Goal: Use online tool/utility: Utilize a website feature to perform a specific function

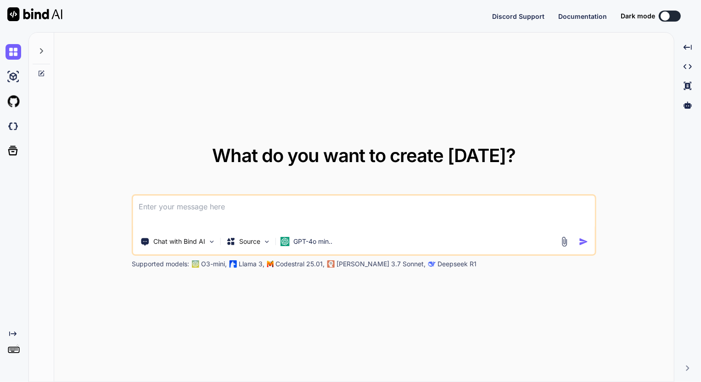
type textarea "x"
type textarea "2. [PERSON_NAME] - [PERSON_NAME][MEDICAL_DATA] [PERSON_NAME] [PERSON_NAME] từ …"
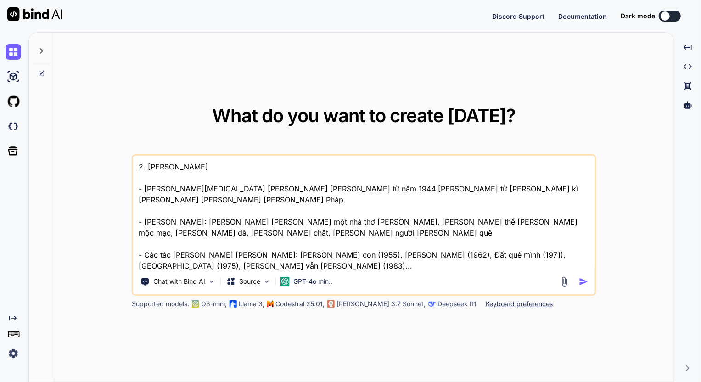
type textarea "x"
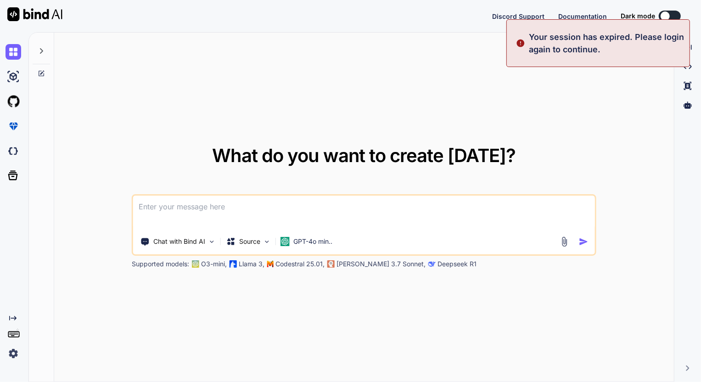
type textarea "x"
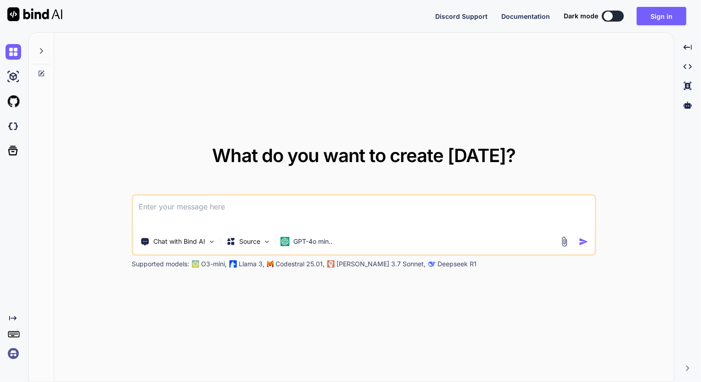
click at [563, 242] on img at bounding box center [564, 241] width 11 height 11
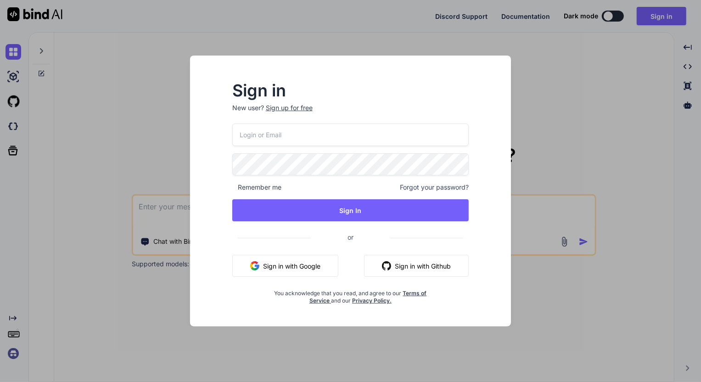
click at [411, 267] on button "Sign in with Github" at bounding box center [416, 266] width 105 height 22
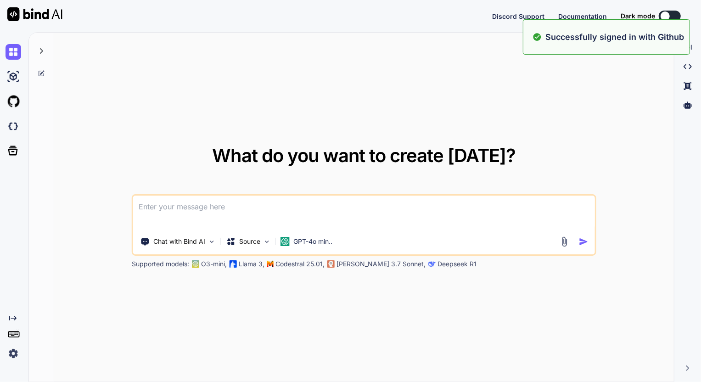
click at [560, 241] on img at bounding box center [564, 241] width 11 height 11
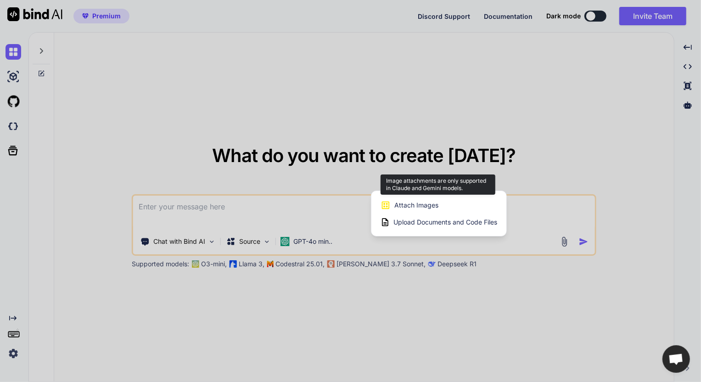
click at [423, 206] on span "Attach Images" at bounding box center [416, 205] width 44 height 9
click at [427, 202] on span "Attach Images" at bounding box center [416, 205] width 44 height 9
click at [421, 206] on span "Attach Images" at bounding box center [416, 205] width 44 height 9
click at [206, 245] on div at bounding box center [350, 191] width 701 height 382
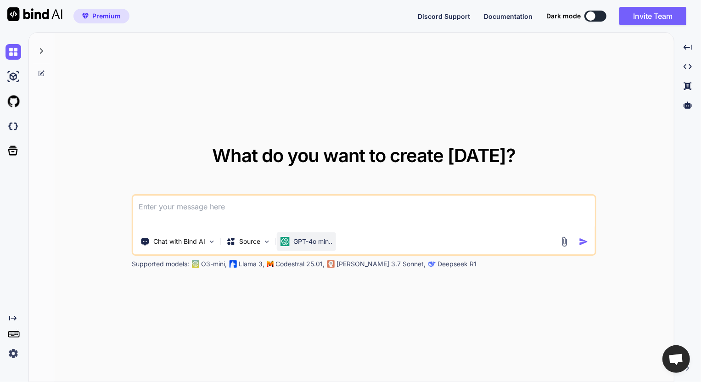
click at [326, 243] on p "GPT-4o min.." at bounding box center [312, 241] width 39 height 9
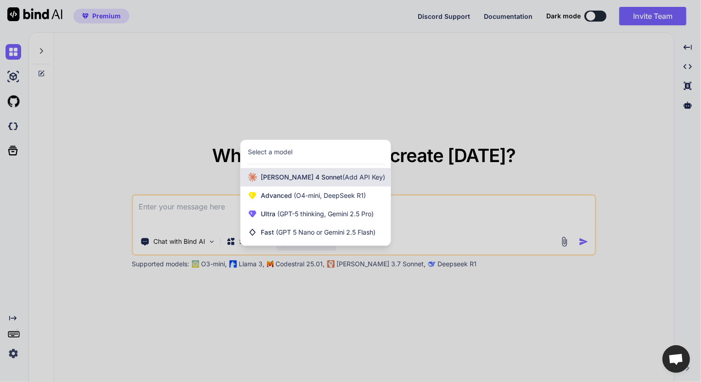
click at [342, 179] on span "(Add API Key)" at bounding box center [363, 177] width 43 height 8
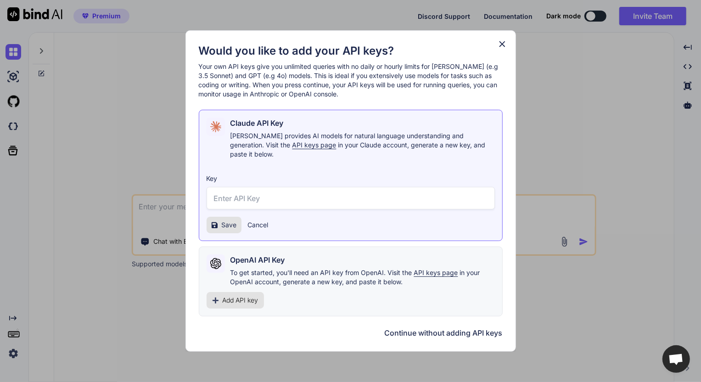
click at [498, 49] on icon at bounding box center [502, 44] width 10 height 10
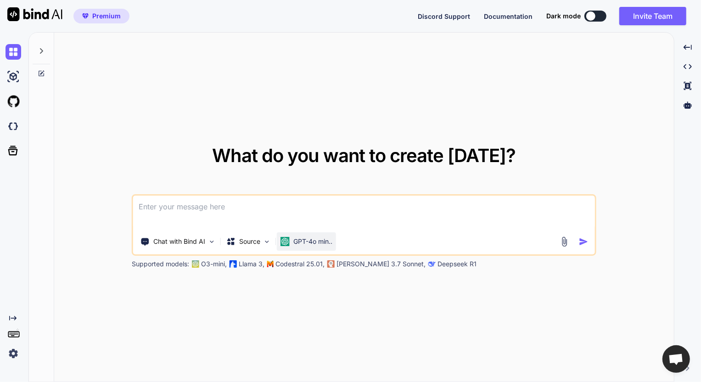
click at [332, 242] on p "GPT-4o min.." at bounding box center [312, 241] width 39 height 9
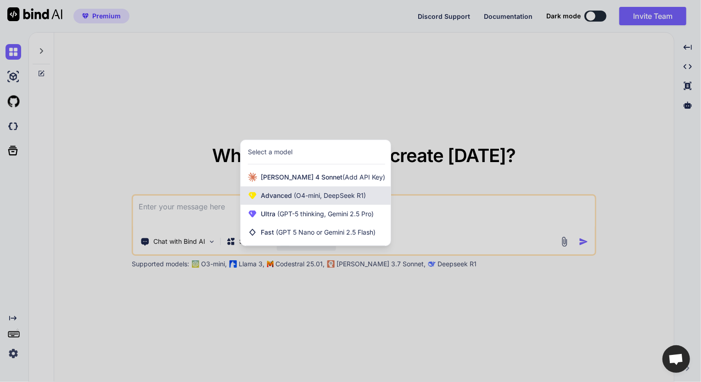
click at [344, 197] on span "(O4-mini, DeepSeek R1)" at bounding box center [329, 195] width 74 height 8
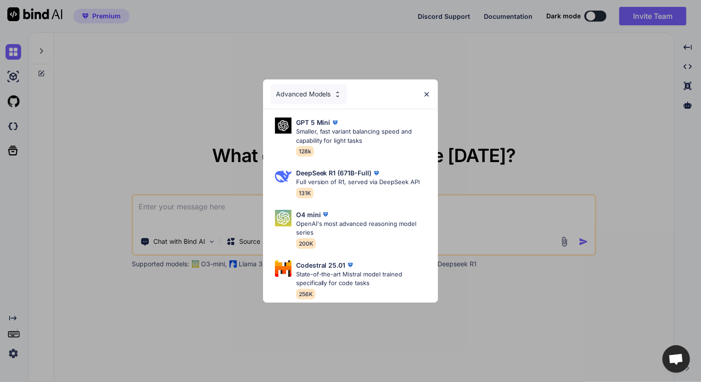
click at [473, 241] on div "Advanced Models GPT 5 Mini Smaller, fast variant balancing speed and capability…" at bounding box center [350, 191] width 701 height 382
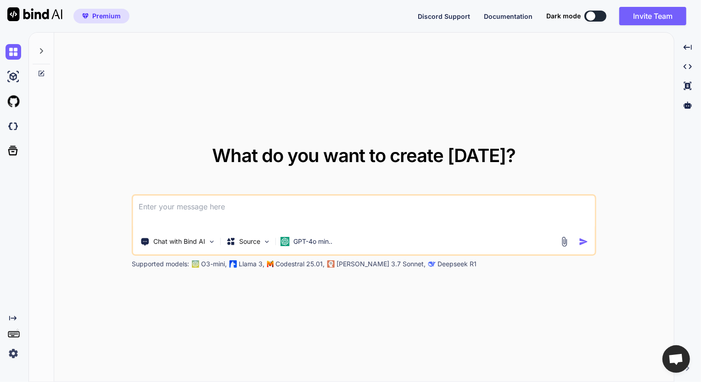
click at [565, 242] on img at bounding box center [564, 241] width 11 height 11
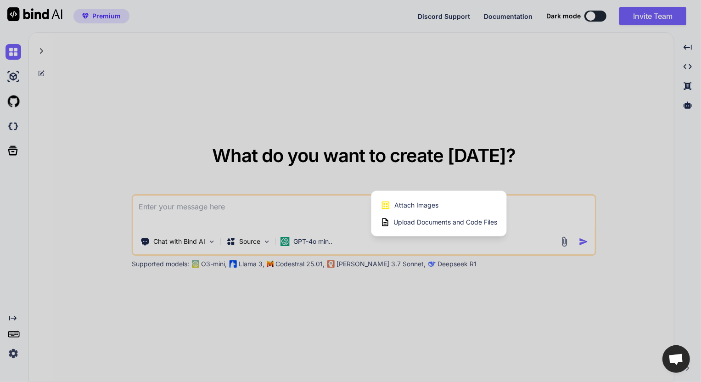
click at [431, 223] on span "Upload Documents and Code Files" at bounding box center [445, 222] width 104 height 9
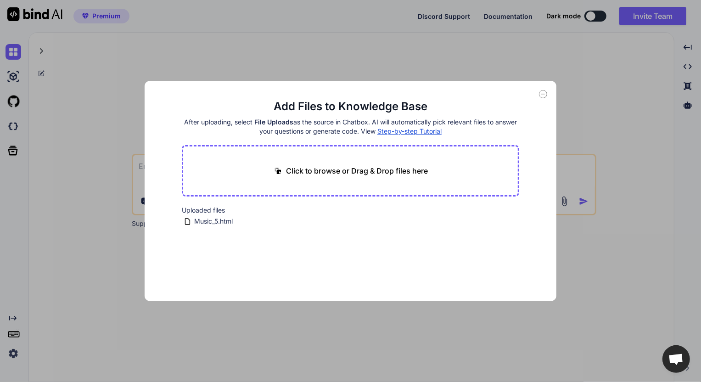
click at [542, 96] on icon at bounding box center [543, 94] width 8 height 8
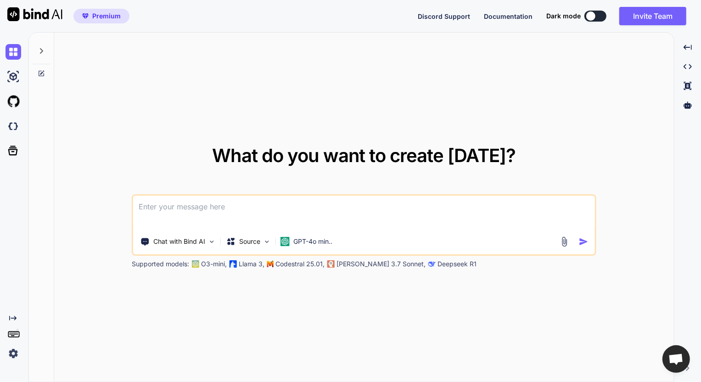
click at [567, 240] on img at bounding box center [564, 241] width 11 height 11
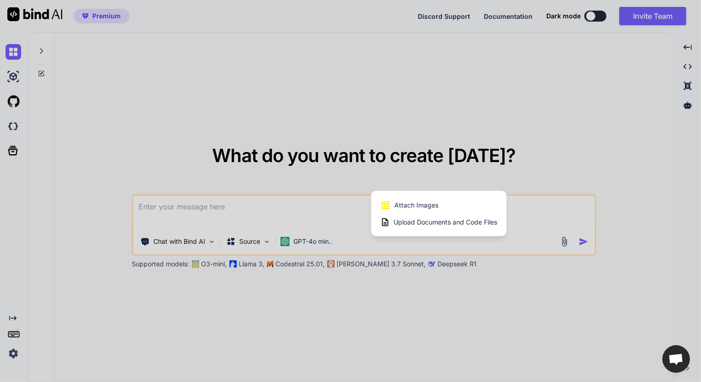
drag, startPoint x: 368, startPoint y: 244, endPoint x: 363, endPoint y: 246, distance: 5.4
click at [368, 245] on div at bounding box center [350, 191] width 701 height 382
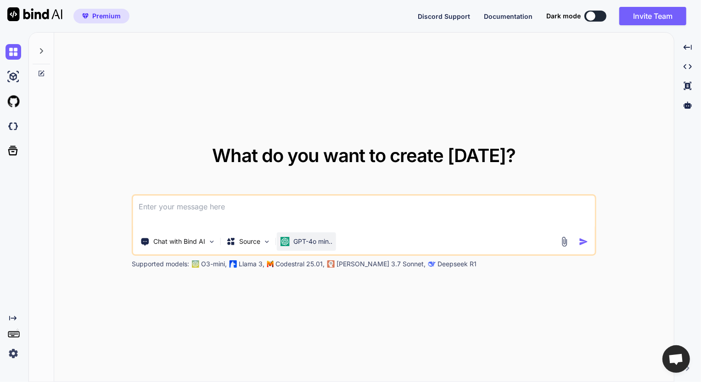
click at [332, 246] on div "GPT-4o min.." at bounding box center [306, 241] width 59 height 18
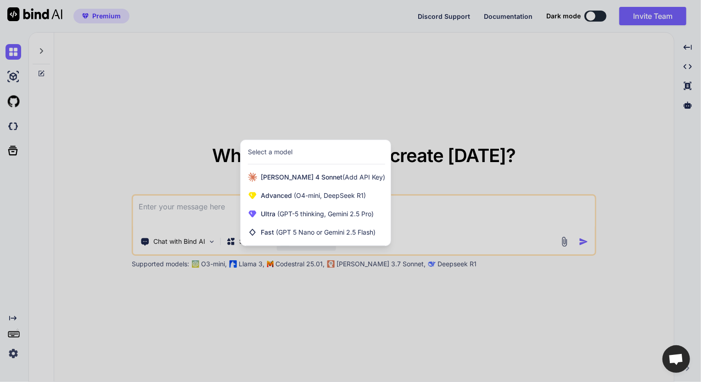
click at [214, 227] on div at bounding box center [350, 191] width 701 height 382
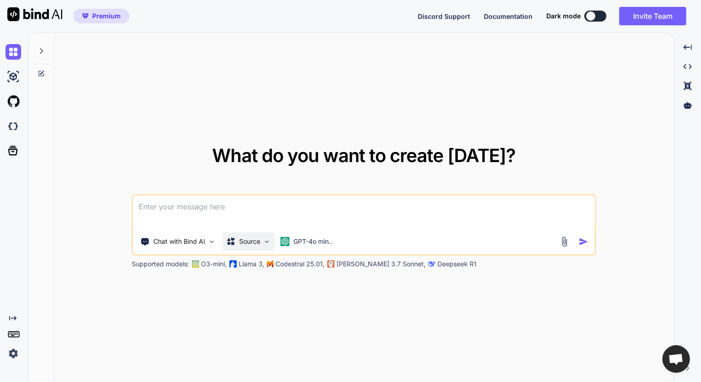
click at [246, 240] on p "Source" at bounding box center [249, 241] width 21 height 9
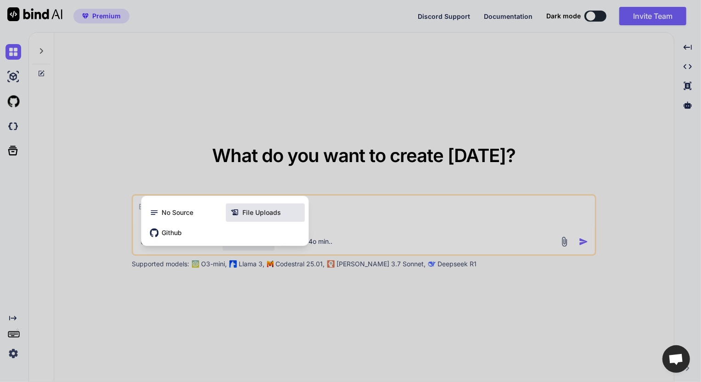
click at [286, 215] on div "File Uploads" at bounding box center [265, 212] width 79 height 18
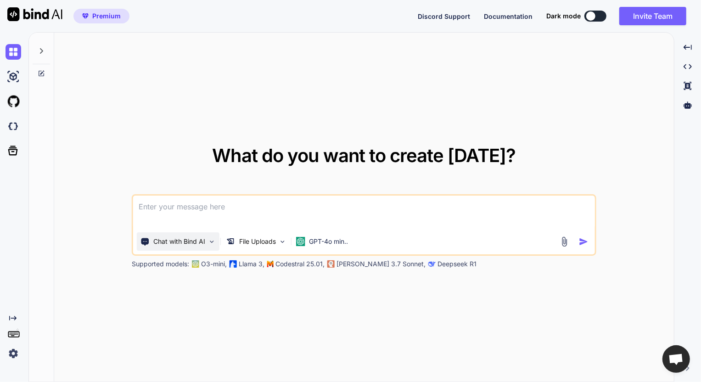
click at [208, 247] on div "Chat with Bind AI" at bounding box center [178, 241] width 83 height 18
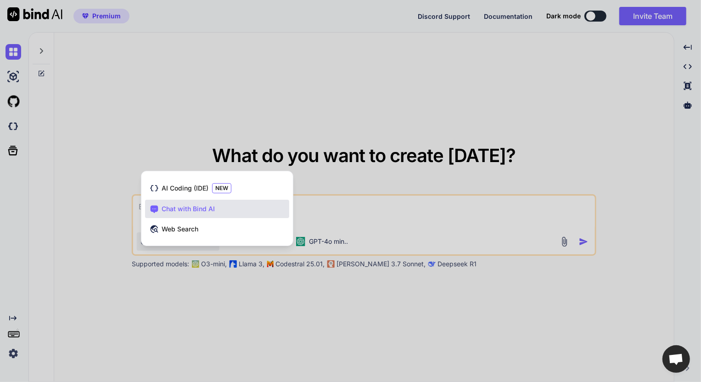
click at [339, 218] on div at bounding box center [350, 191] width 701 height 382
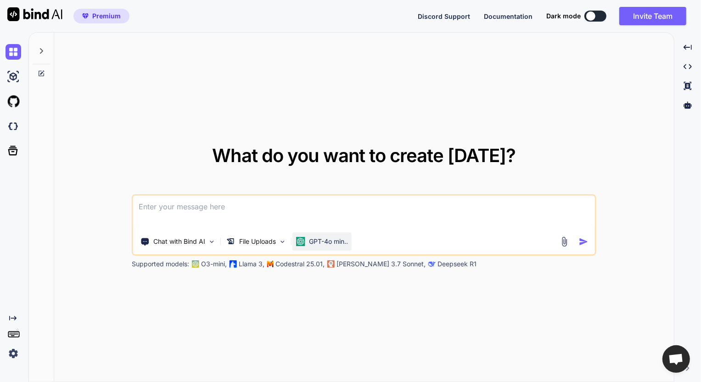
click at [342, 245] on p "GPT-4o min.." at bounding box center [328, 241] width 39 height 9
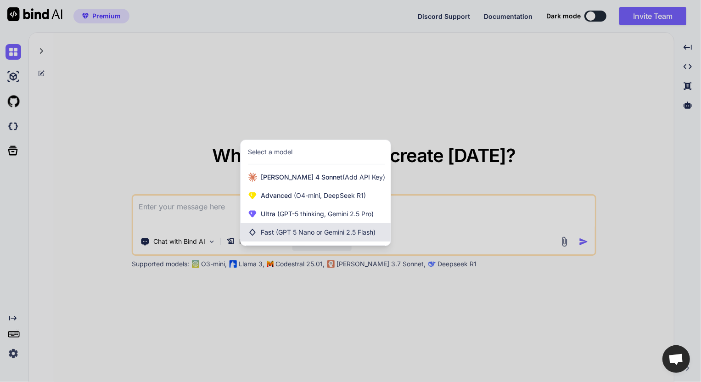
click at [339, 230] on span "(GPT 5 Nano or Gemini 2.5 Flash)" at bounding box center [326, 232] width 100 height 8
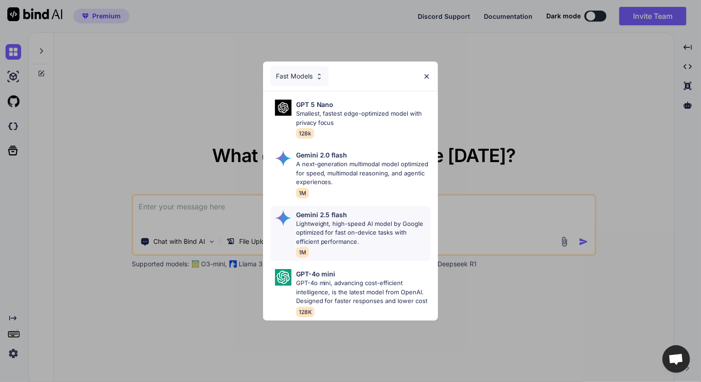
click at [332, 219] on p "Lightweight, high-speed AI model by Google optimized for fast on-device tasks w…" at bounding box center [363, 232] width 135 height 27
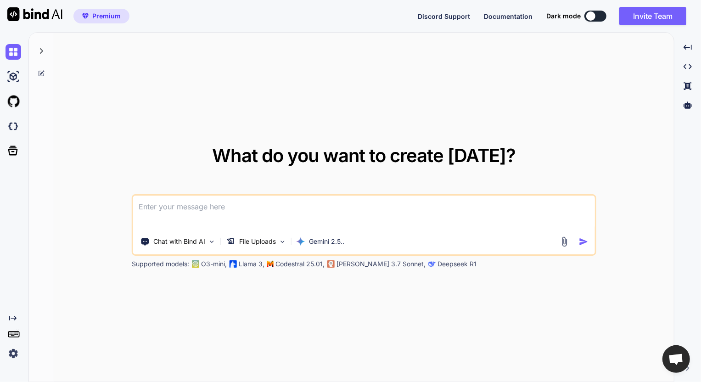
click at [562, 239] on img at bounding box center [564, 241] width 11 height 11
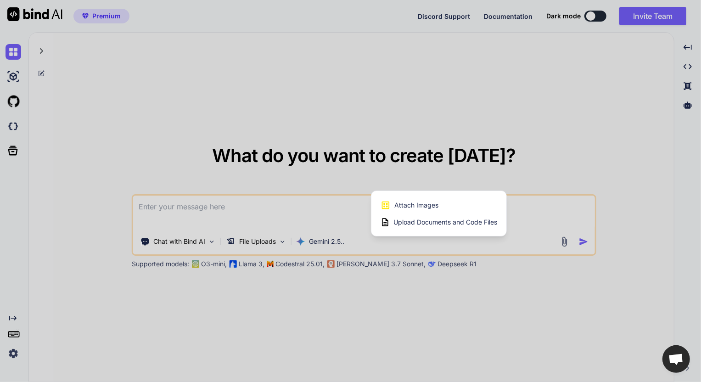
click at [433, 206] on span "Attach Images" at bounding box center [416, 205] width 44 height 9
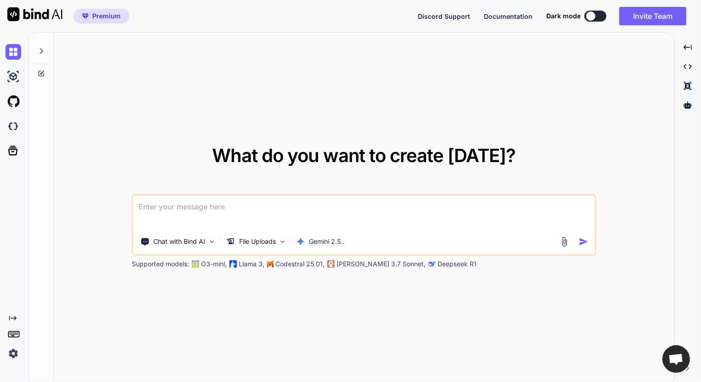
type input "C:\fakepath\screenshot.1.png"
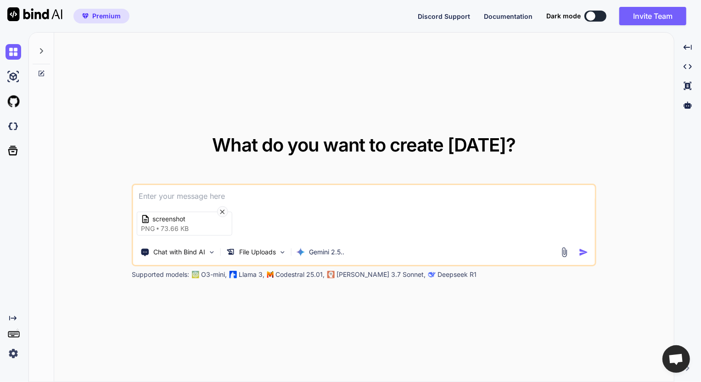
click at [265, 232] on div "screenshot png 73.66 KB" at bounding box center [364, 223] width 462 height 39
click at [289, 224] on div "screenshot png 73.66 KB" at bounding box center [364, 223] width 462 height 39
click at [201, 191] on textarea at bounding box center [364, 193] width 462 height 17
type textarea "Gõ [PERSON_NAME] có [PERSON_NAME] [PERSON_NAME] tôi"
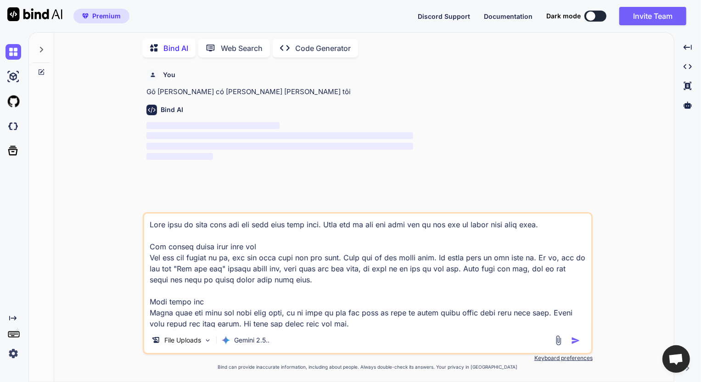
drag, startPoint x: 200, startPoint y: 318, endPoint x: 133, endPoint y: 186, distance: 147.8
click at [133, 186] on div "You Gõ [PERSON_NAME] có [PERSON_NAME] [PERSON_NAME] tôi Bind AI ‌ ‌ ‌ ‌ File Up…" at bounding box center [368, 223] width 612 height 317
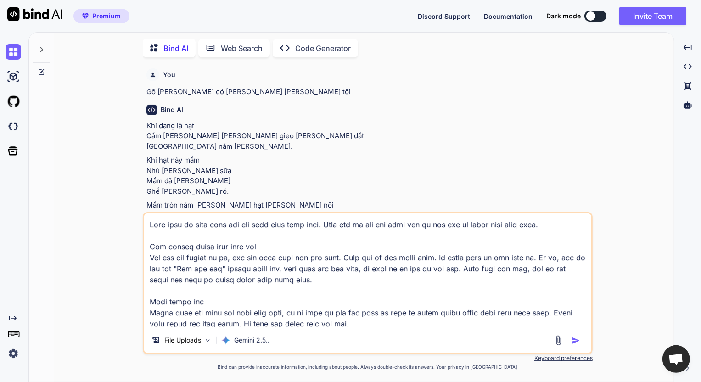
click at [298, 179] on p "Khi hạt nảy mầm Nhú [PERSON_NAME] sữa Mầm đã [PERSON_NAME] Ghế [PERSON_NAME] rõ." at bounding box center [368, 175] width 444 height 41
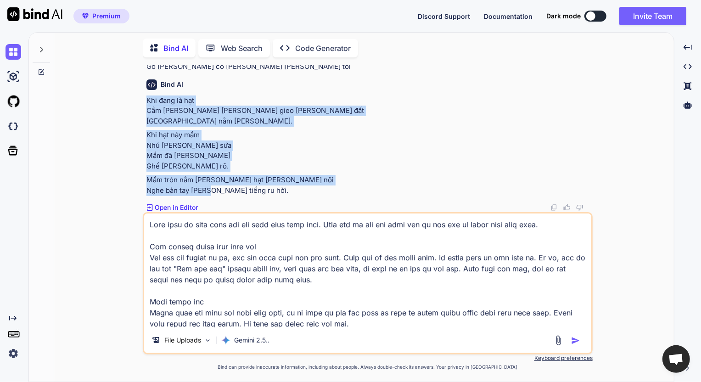
scroll to position [29, 0]
drag, startPoint x: 208, startPoint y: 191, endPoint x: 143, endPoint y: 72, distance: 135.2
click at [143, 72] on div "You Gõ [PERSON_NAME] có [PERSON_NAME] [PERSON_NAME] tôi Bind AI Khi đang là hạt…" at bounding box center [368, 223] width 450 height 317
copy div "Bind AI Khi đang là hạt Cầm [PERSON_NAME] [PERSON_NAME] gieo [PERSON_NAME] đất …"
click at [147, 98] on p "Khi đang là hạt Cầm [PERSON_NAME] [PERSON_NAME] gieo [PERSON_NAME] đất [GEOGRAP…" at bounding box center [368, 110] width 444 height 31
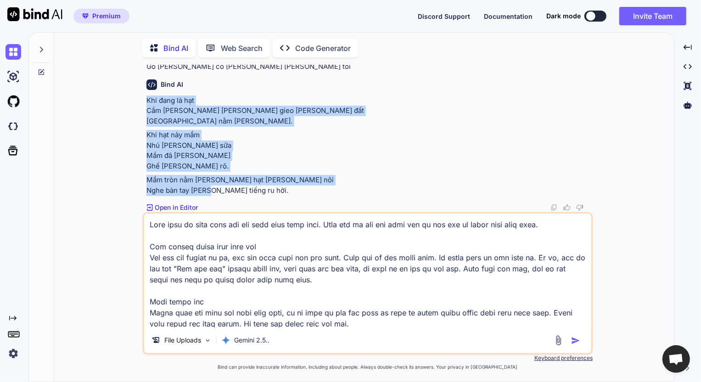
copy div "Khi đang là hạt Cầm [PERSON_NAME] [PERSON_NAME] gieo [PERSON_NAME] đất [GEOGRAP…"
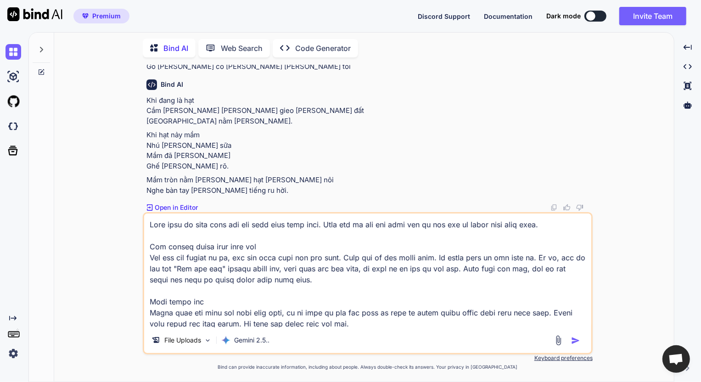
click at [342, 265] on textarea at bounding box center [367, 270] width 447 height 114
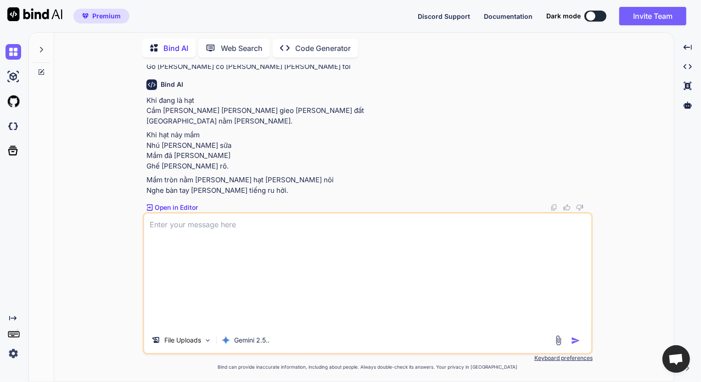
scroll to position [0, 0]
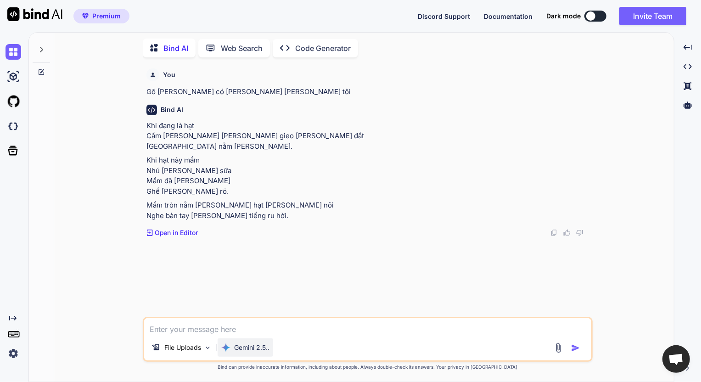
paste textarea "Khi đang là hạt Cầm [PERSON_NAME] [PERSON_NAME] gieo [PERSON_NAME] đất [GEOGRAP…"
type textarea "Khi đang là hạt Cầm [PERSON_NAME] [PERSON_NAME] gieo [PERSON_NAME] đất [GEOGRAP…"
click at [559, 348] on img at bounding box center [558, 347] width 11 height 11
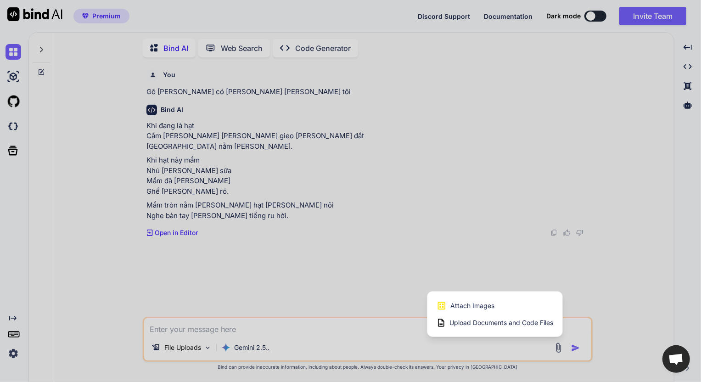
click at [490, 307] on span "Attach Images" at bounding box center [472, 305] width 44 height 9
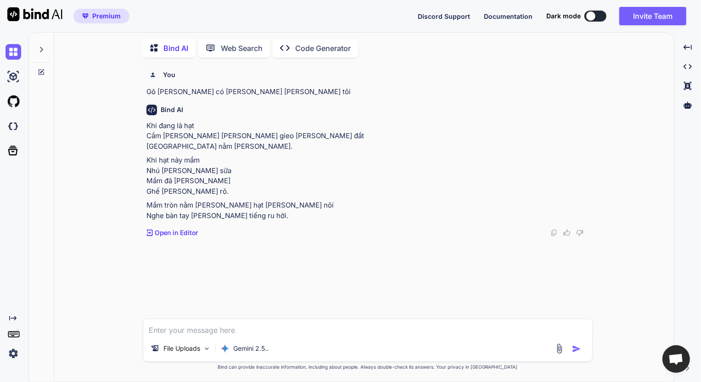
type input "C:\fakepath\screenshot.2.png"
click at [252, 289] on textarea at bounding box center [367, 289] width 449 height 17
type textarea "Gõ [PERSON_NAME] [PERSON_NAME]"
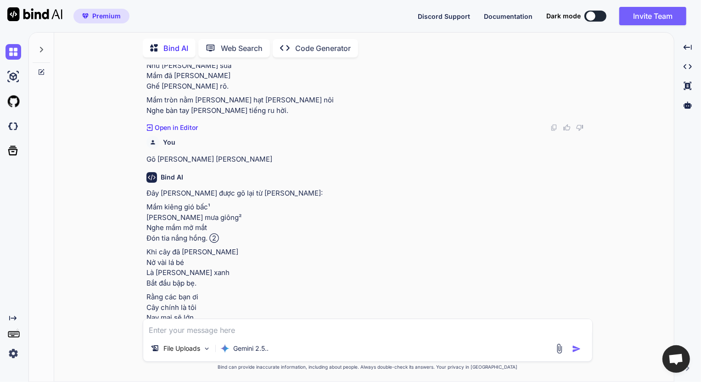
scroll to position [130, 0]
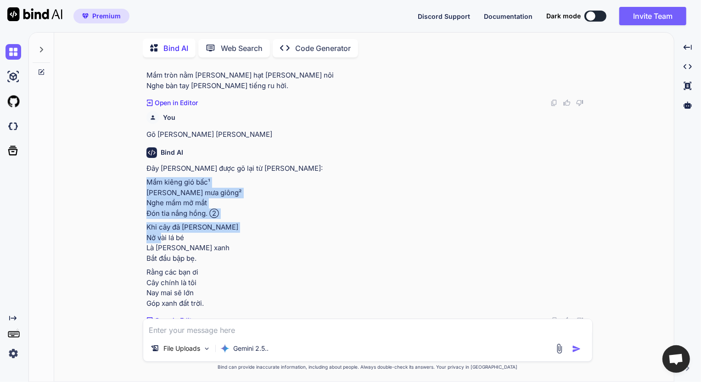
drag, startPoint x: 147, startPoint y: 212, endPoint x: 224, endPoint y: 275, distance: 99.8
click at [222, 274] on div "Đây [PERSON_NAME] được gõ lại từ [PERSON_NAME]: Mầm kiêng gió bấc¹ [PERSON_NAME…" at bounding box center [368, 236] width 444 height 146
copy div "Mầm kiêng gió bấc¹ [PERSON_NAME] mưa giông² Nghe mầm mở mắt Đón tia nắng hồng. …"
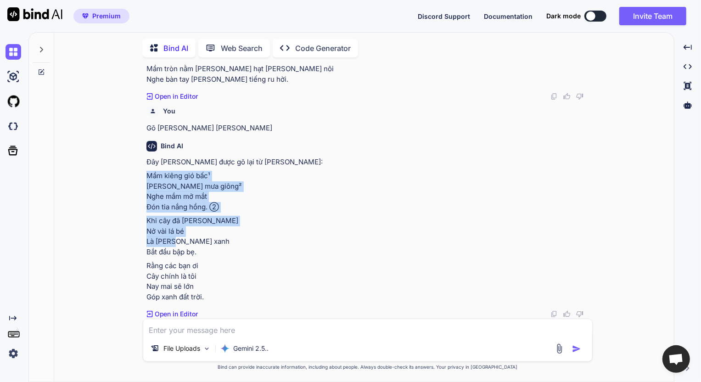
scroll to position [167, 0]
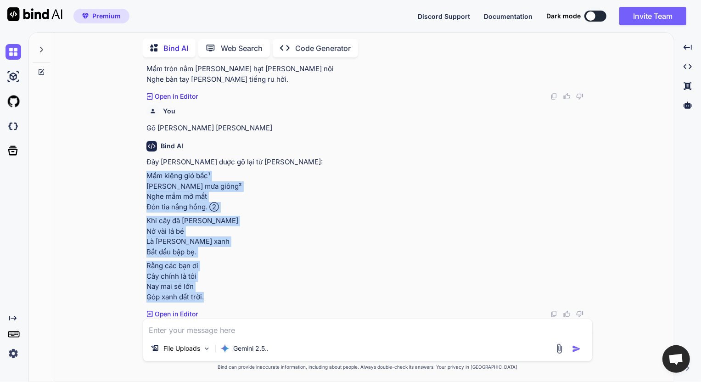
click at [211, 296] on p "Rằng các bạn ơi Cây chính là tôi Nay mai sẽ lớn Góp xanh đất trời." at bounding box center [368, 281] width 444 height 41
copy div "Mầm kiêng gió bấc¹ [PERSON_NAME] mưa giông² Nghe mầm mở mắt Đón tia nắng hồng. …"
click at [558, 346] on img at bounding box center [559, 348] width 11 height 11
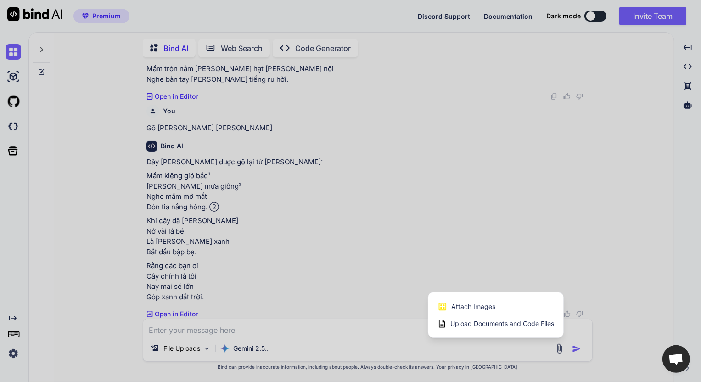
click at [488, 305] on span "Attach Images" at bounding box center [473, 306] width 44 height 9
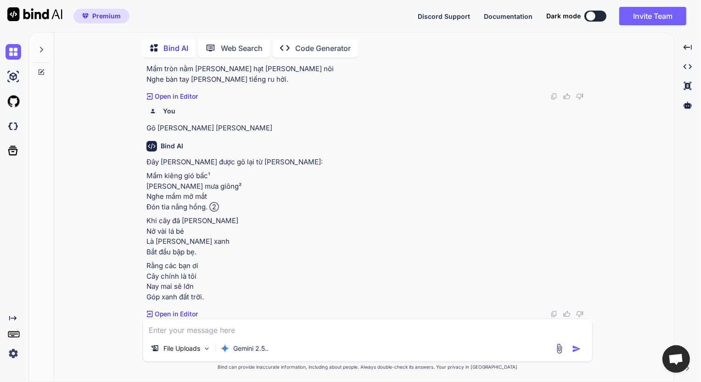
type input "C:\fakepath\screenshot.3.png"
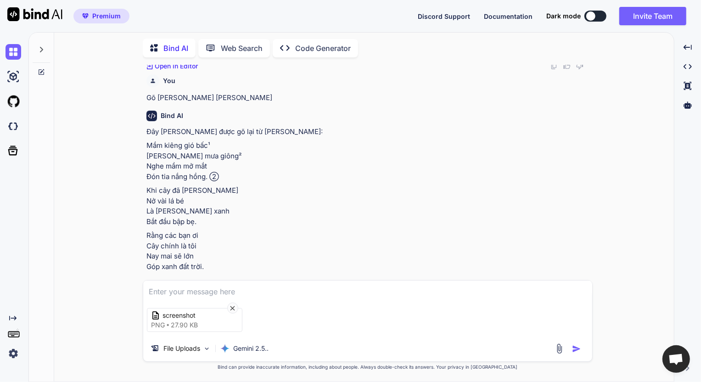
click at [575, 347] on img "button" at bounding box center [576, 348] width 9 height 9
click at [261, 291] on textarea at bounding box center [367, 289] width 449 height 17
type textarea "Gõ [PERSON_NAME]"
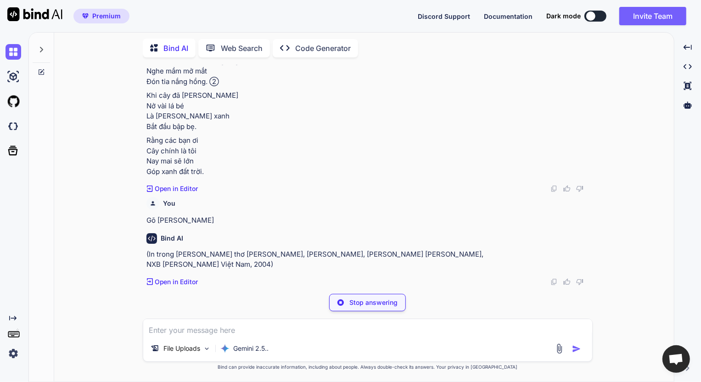
scroll to position [260, 0]
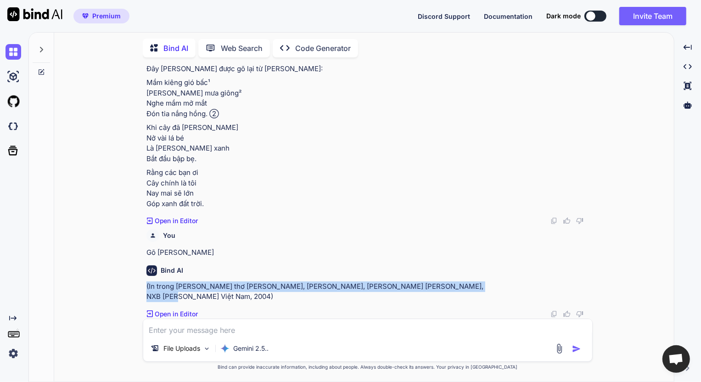
drag, startPoint x: 248, startPoint y: 295, endPoint x: 134, endPoint y: 284, distance: 114.4
click at [134, 284] on div "You Gõ [PERSON_NAME] có [PERSON_NAME] [PERSON_NAME] tôi Bind AI Khi đang là hạt…" at bounding box center [368, 223] width 612 height 317
copy p "(In trong [PERSON_NAME] thơ [PERSON_NAME], [PERSON_NAME], [PERSON_NAME] [PERSON…"
click at [253, 298] on p "(In trong [PERSON_NAME] thơ [PERSON_NAME], [PERSON_NAME], [PERSON_NAME] [PERSON…" at bounding box center [368, 291] width 444 height 21
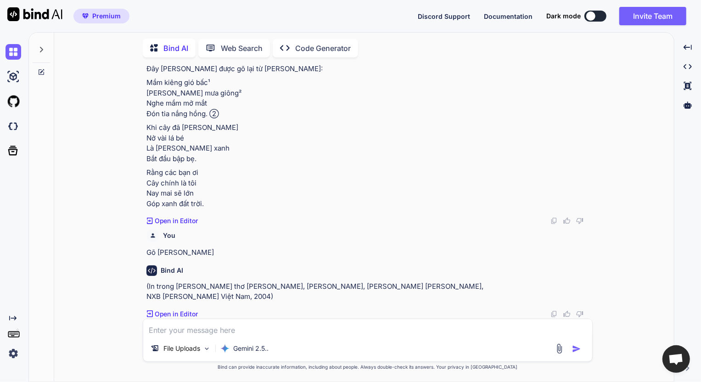
click at [211, 335] on textarea at bounding box center [367, 327] width 449 height 17
click at [210, 327] on textarea at bounding box center [367, 327] width 449 height 17
click at [202, 334] on textarea at bounding box center [367, 327] width 449 height 17
type textarea "Font chữ này là font gì thế?"
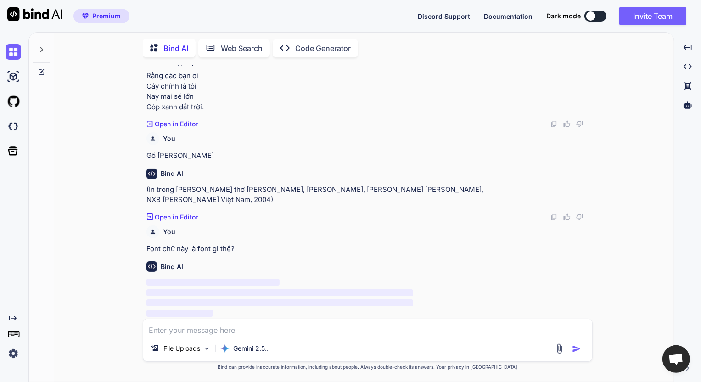
scroll to position [357, 0]
